Goal: Task Accomplishment & Management: Manage account settings

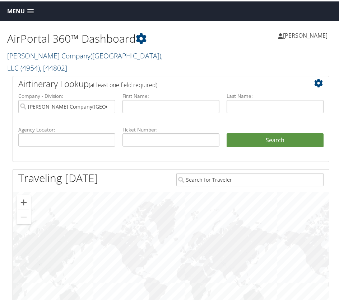
click at [63, 56] on link "Nielsen Company(US), LLC ( 4954 ) , [ 44802 ]" at bounding box center [84, 61] width 155 height 22
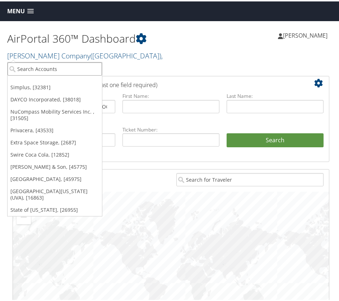
click at [59, 65] on input "search" at bounding box center [55, 67] width 94 height 13
type input "state of louis"
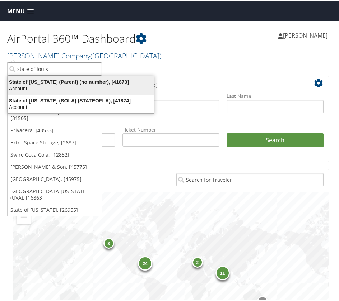
click at [58, 80] on div "State of Louisiana (Parent) (no number), [41873]" at bounding box center [81, 81] width 155 height 6
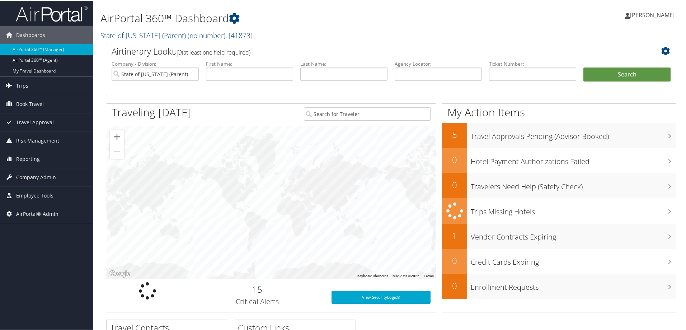
click at [127, 35] on link "State of Louisiana (Parent) ( no number ) , [ 41873 ]" at bounding box center [176, 35] width 152 height 10
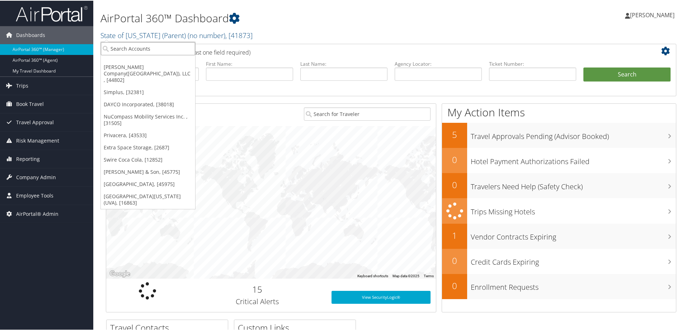
click at [122, 47] on input "search" at bounding box center [148, 47] width 94 height 13
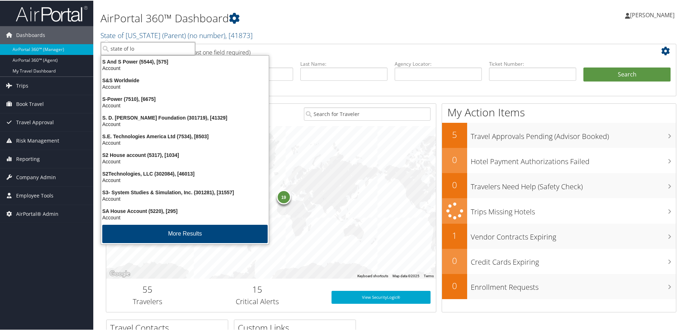
type input "state of lou"
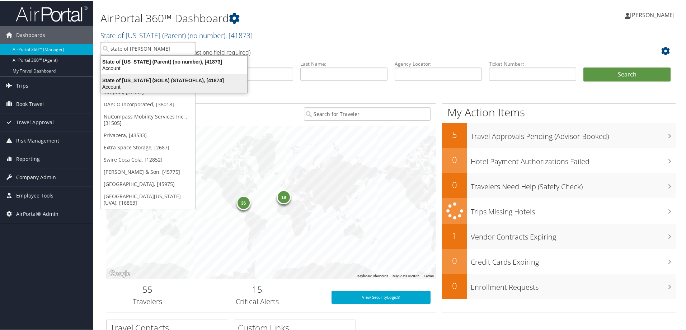
click at [155, 83] on div "State of Louisiana (SOLA) (STATEOFLA), [41874]" at bounding box center [174, 79] width 155 height 6
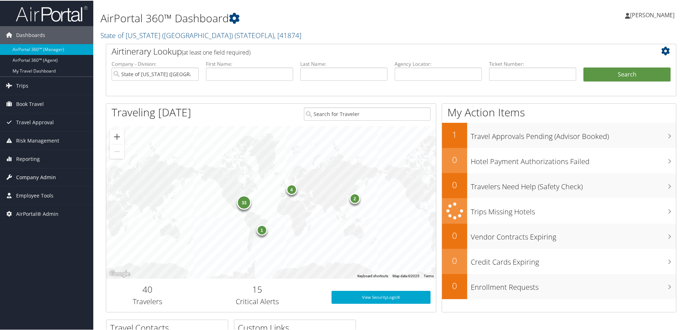
click at [37, 176] on span "Company Admin" at bounding box center [36, 177] width 40 height 18
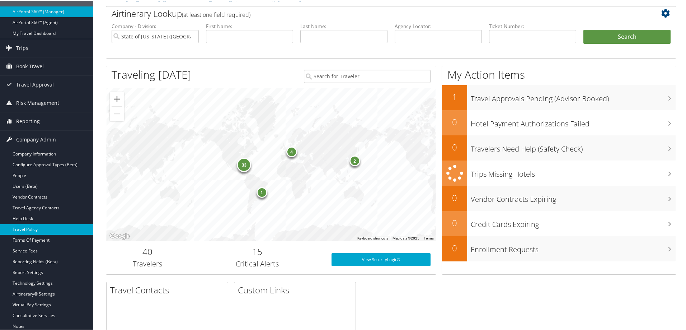
scroll to position [48, 0]
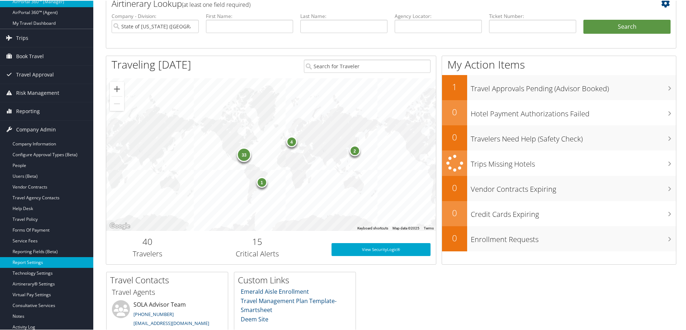
click at [29, 259] on link "Report Settings" at bounding box center [46, 261] width 93 height 11
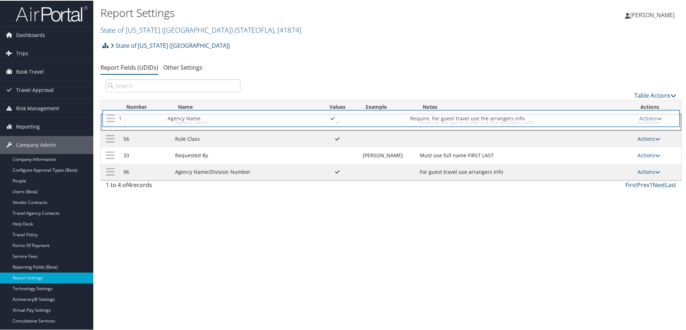
drag, startPoint x: 113, startPoint y: 138, endPoint x: 115, endPoint y: 117, distance: 20.9
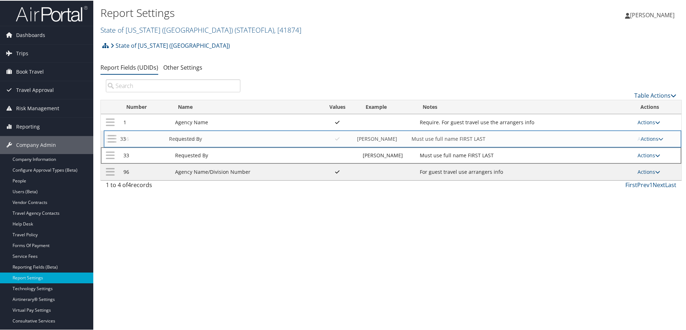
drag, startPoint x: 113, startPoint y: 157, endPoint x: 116, endPoint y: 139, distance: 18.9
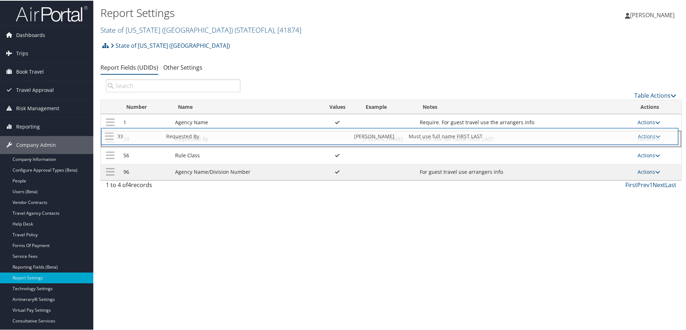
drag, startPoint x: 112, startPoint y: 158, endPoint x: 112, endPoint y: 130, distance: 27.6
drag, startPoint x: 109, startPoint y: 155, endPoint x: 112, endPoint y: 129, distance: 26.3
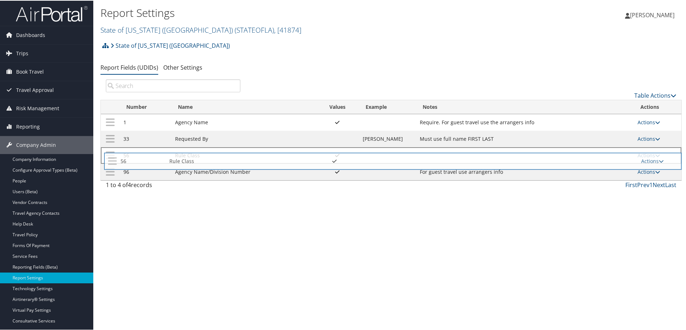
drag, startPoint x: 110, startPoint y: 139, endPoint x: 113, endPoint y: 164, distance: 25.0
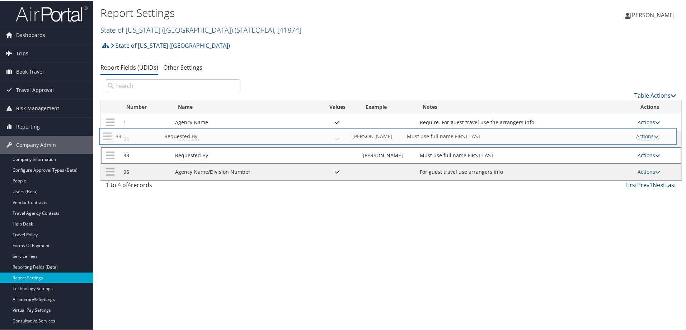
drag, startPoint x: 112, startPoint y: 158, endPoint x: 110, endPoint y: 139, distance: 19.5
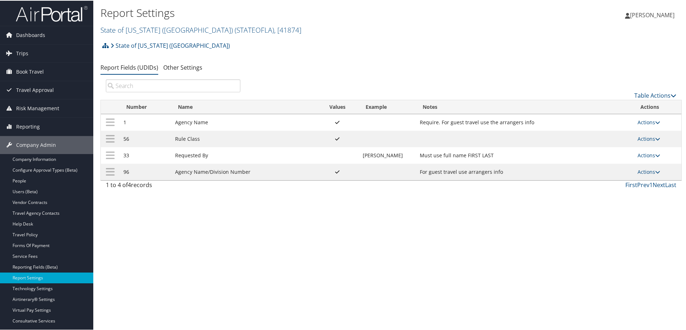
click at [132, 106] on th "Number" at bounding box center [146, 106] width 52 height 14
drag, startPoint x: 645, startPoint y: 123, endPoint x: 636, endPoint y: 127, distance: 9.8
click at [645, 123] on link "Actions" at bounding box center [649, 121] width 23 height 7
click at [601, 155] on link "Edit" at bounding box center [619, 157] width 78 height 12
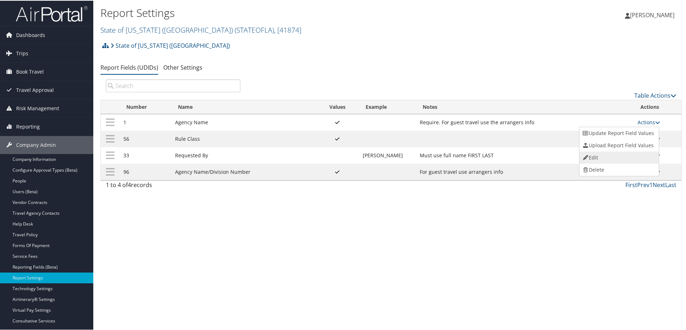
select select "both"
select select "profiled"
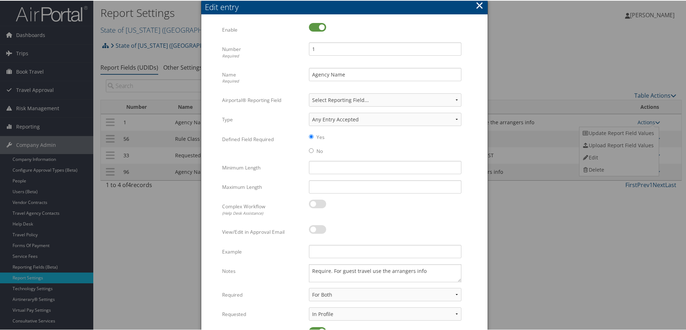
click at [478, 4] on button "×" at bounding box center [480, 4] width 8 height 14
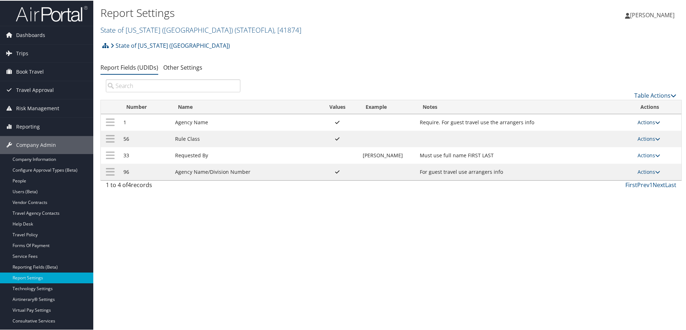
click at [649, 121] on link "Actions" at bounding box center [649, 121] width 23 height 7
click at [615, 133] on link "Update Report Field Values" at bounding box center [619, 132] width 78 height 12
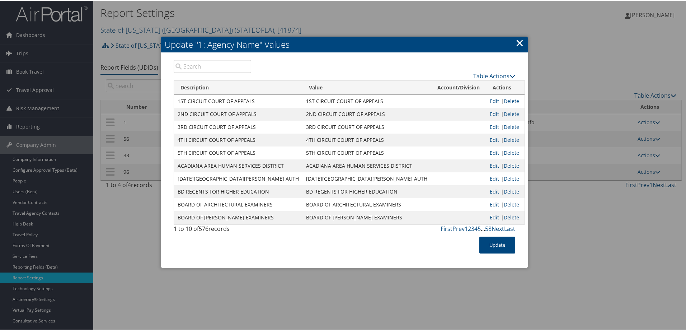
click at [219, 68] on input "search" at bounding box center [213, 65] width 78 height 13
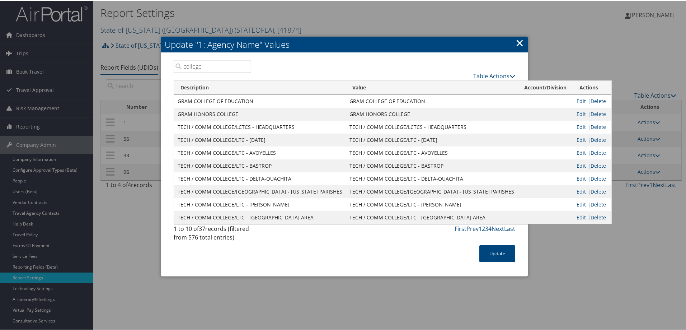
drag, startPoint x: 202, startPoint y: 65, endPoint x: 90, endPoint y: 42, distance: 114.3
click at [97, 43] on body "Menu Dashboards ► AirPortal 360™ (Manager) AirPortal 360™ (Agent) My Travel Das…" at bounding box center [344, 165] width 689 height 330
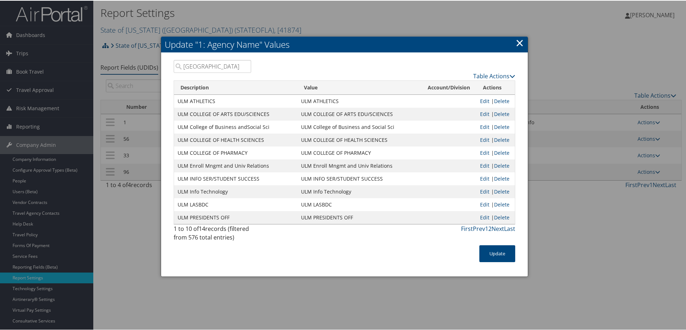
type input "[GEOGRAPHIC_DATA]"
drag, startPoint x: 300, startPoint y: 114, endPoint x: 390, endPoint y: 113, distance: 90.1
click at [390, 113] on td "ULM COLLEGE OF ARTS EDU/SCIENCES" at bounding box center [360, 113] width 124 height 13
copy td "ULM COLLEGE OF ARTS EDU/SCIENCES"
